Goal: Use online tool/utility: Use online tool/utility

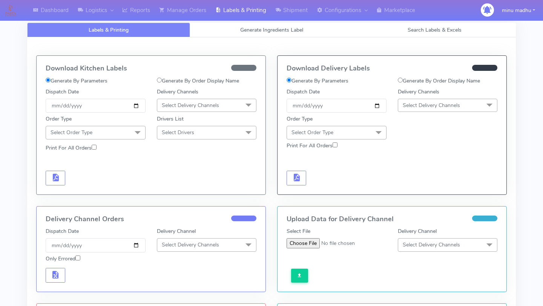
click at [161, 78] on input "Generate By Order Display Name" at bounding box center [159, 80] width 5 height 5
radio input "true"
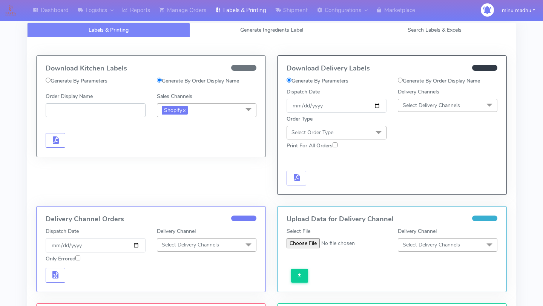
click at [104, 108] on input "Order Display Name" at bounding box center [96, 110] width 100 height 14
paste input "#PETEST2927_1"
type input "#PETEST2927_1"
click at [57, 138] on span "button" at bounding box center [55, 141] width 9 height 7
click at [70, 141] on button "button" at bounding box center [78, 140] width 20 height 15
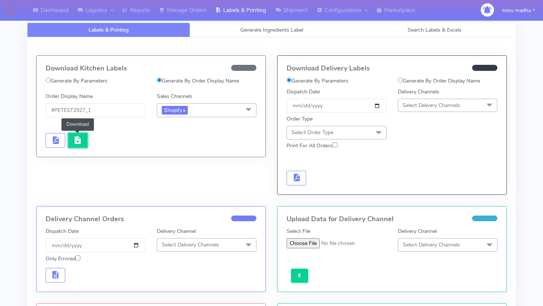
click at [77, 142] on span "button" at bounding box center [77, 141] width 9 height 7
